Goal: Information Seeking & Learning: Understand process/instructions

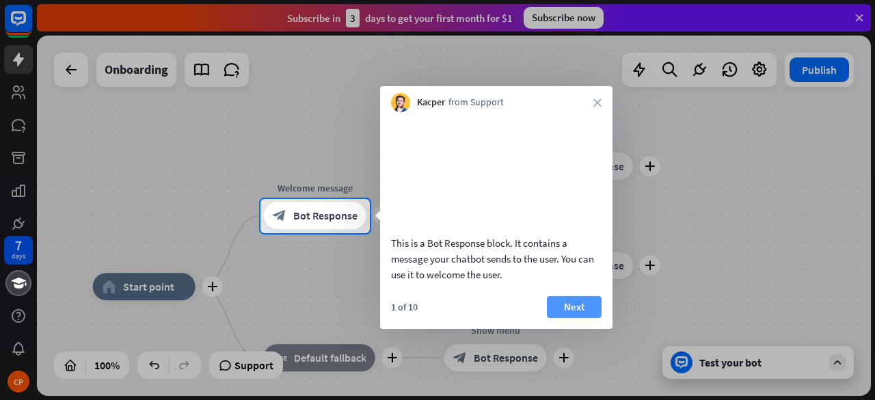
click at [565, 318] on button "Next" at bounding box center [574, 307] width 55 height 22
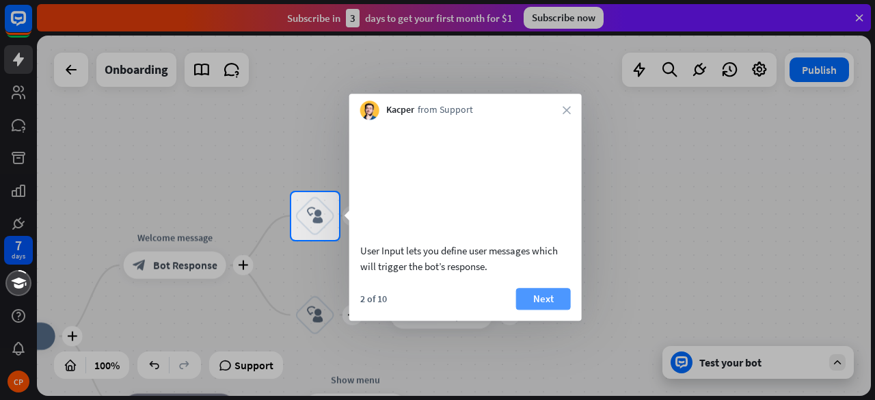
click at [549, 310] on button "Next" at bounding box center [543, 299] width 55 height 22
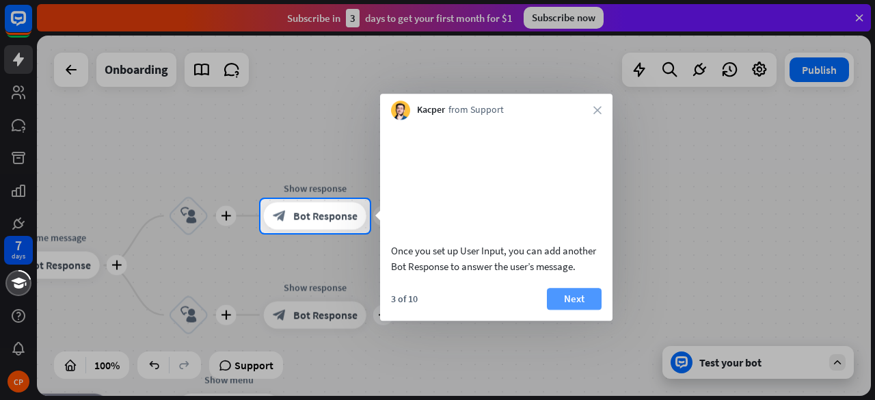
click at [565, 310] on button "Next" at bounding box center [574, 299] width 55 height 22
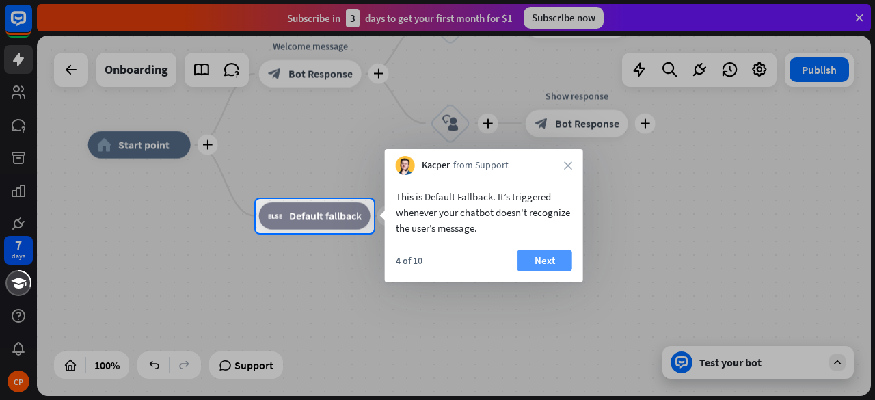
click at [531, 259] on button "Next" at bounding box center [545, 261] width 55 height 22
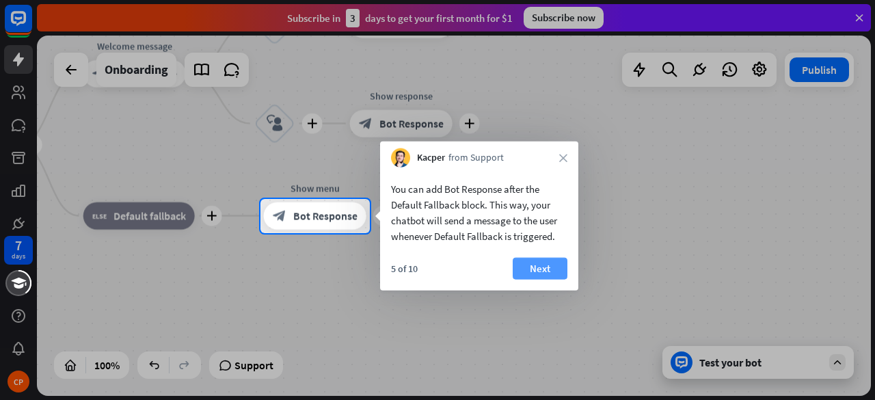
click at [530, 269] on button "Next" at bounding box center [540, 269] width 55 height 22
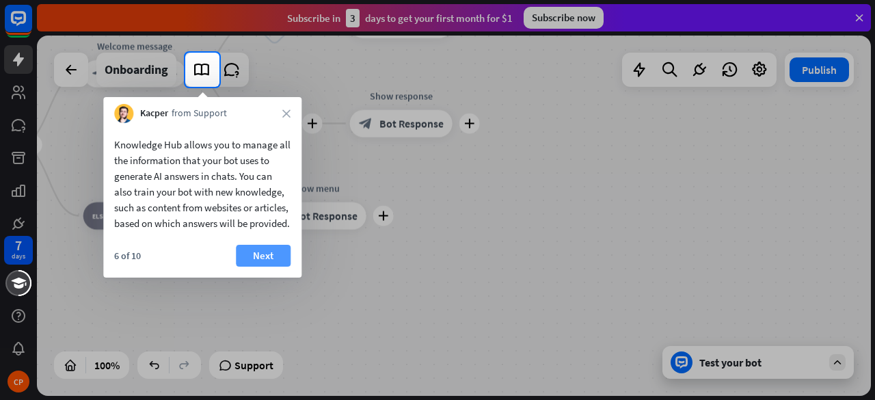
click at [278, 267] on button "Next" at bounding box center [263, 256] width 55 height 22
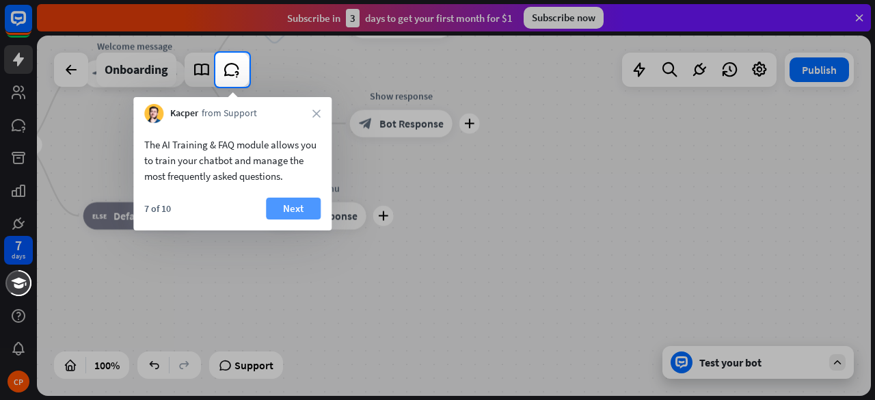
click at [301, 202] on button "Next" at bounding box center [293, 209] width 55 height 22
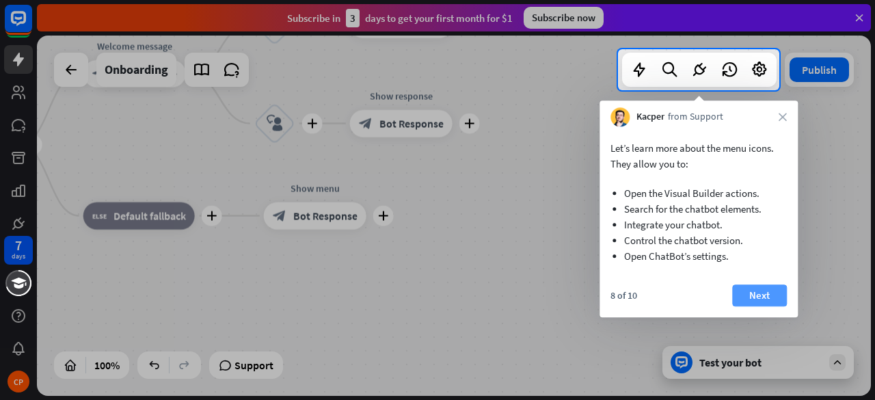
click at [741, 293] on button "Next" at bounding box center [759, 295] width 55 height 22
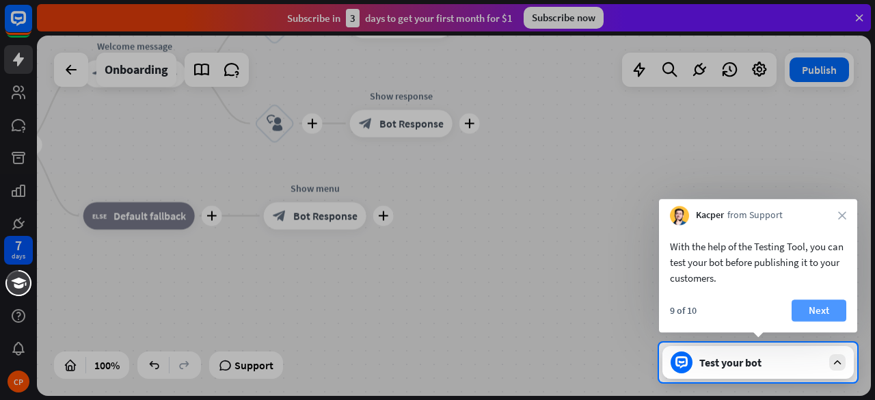
click at [815, 308] on button "Next" at bounding box center [819, 310] width 55 height 22
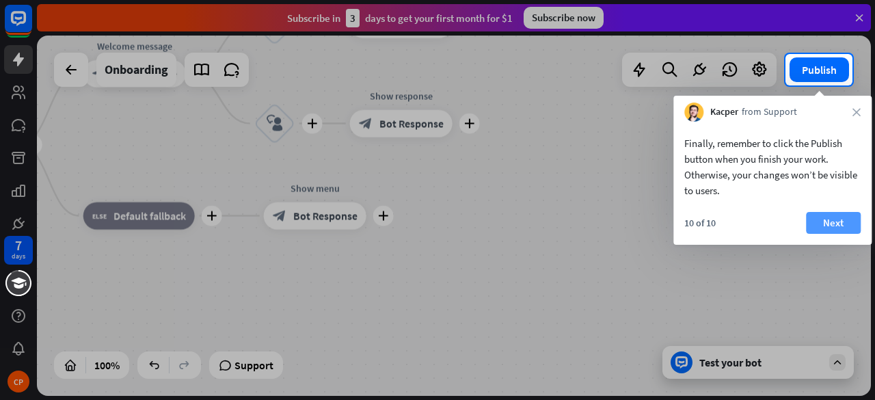
click at [842, 229] on button "Next" at bounding box center [833, 223] width 55 height 22
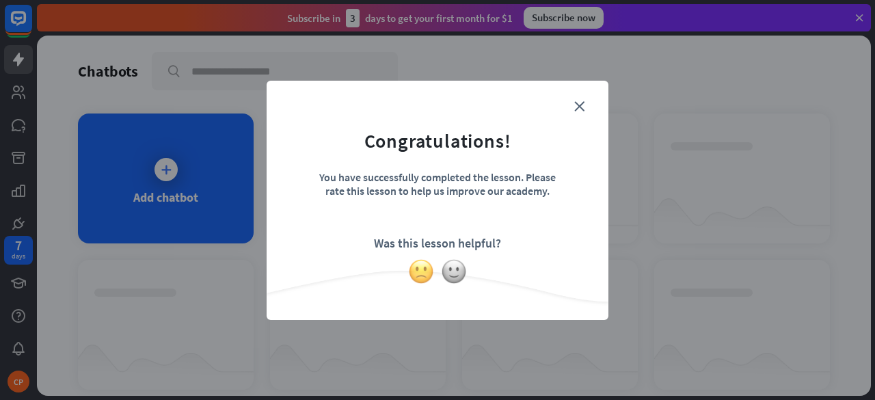
click at [420, 273] on img at bounding box center [421, 271] width 26 height 26
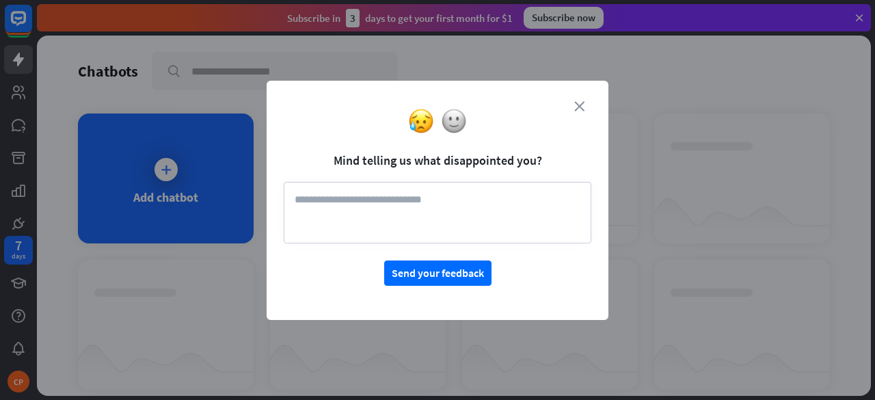
click at [584, 106] on icon "close" at bounding box center [579, 106] width 10 height 10
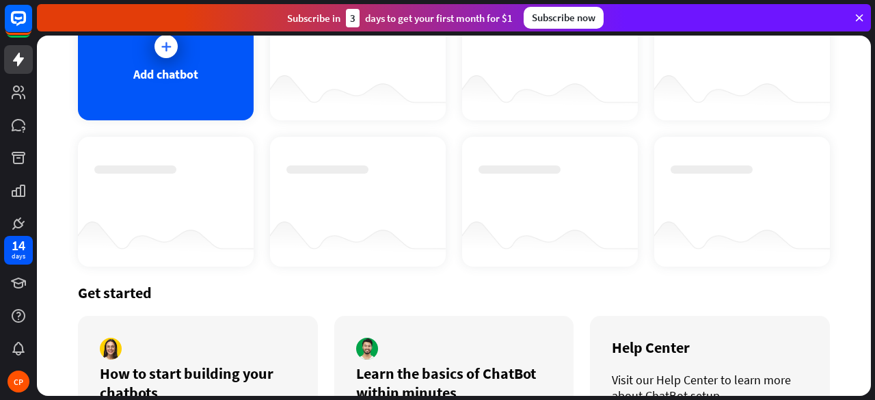
scroll to position [209, 0]
